Goal: Navigation & Orientation: Find specific page/section

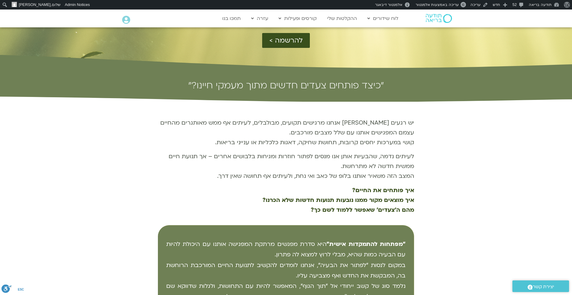
scroll to position [164, 0]
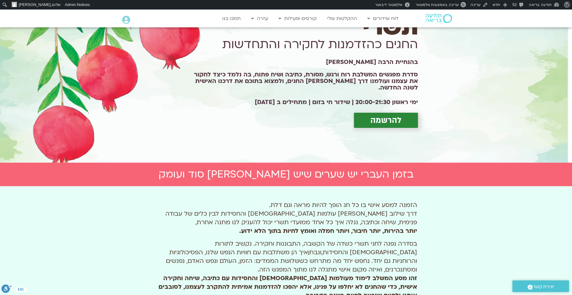
scroll to position [54, 0]
